Goal: Navigation & Orientation: Find specific page/section

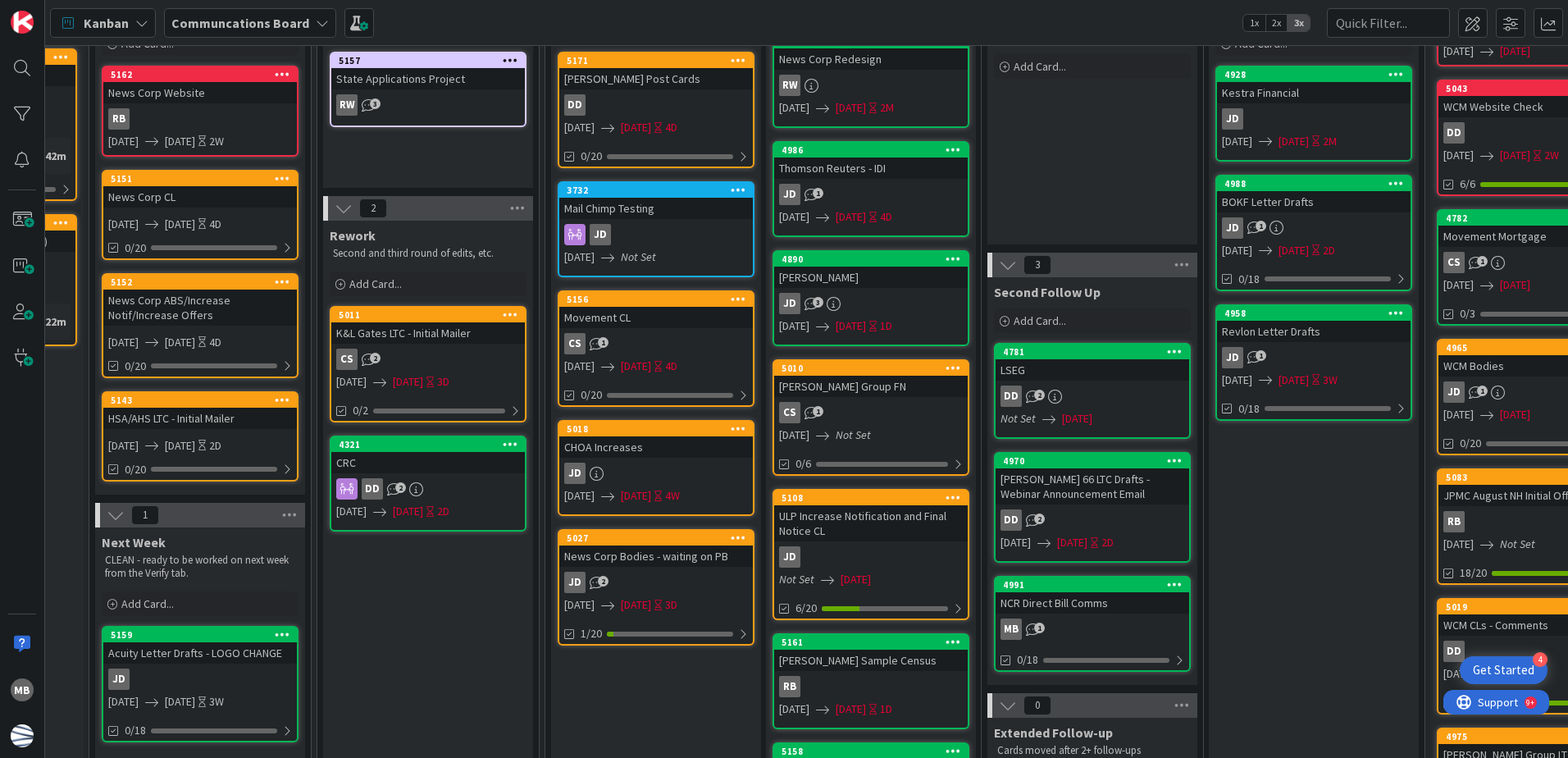
scroll to position [0, 392]
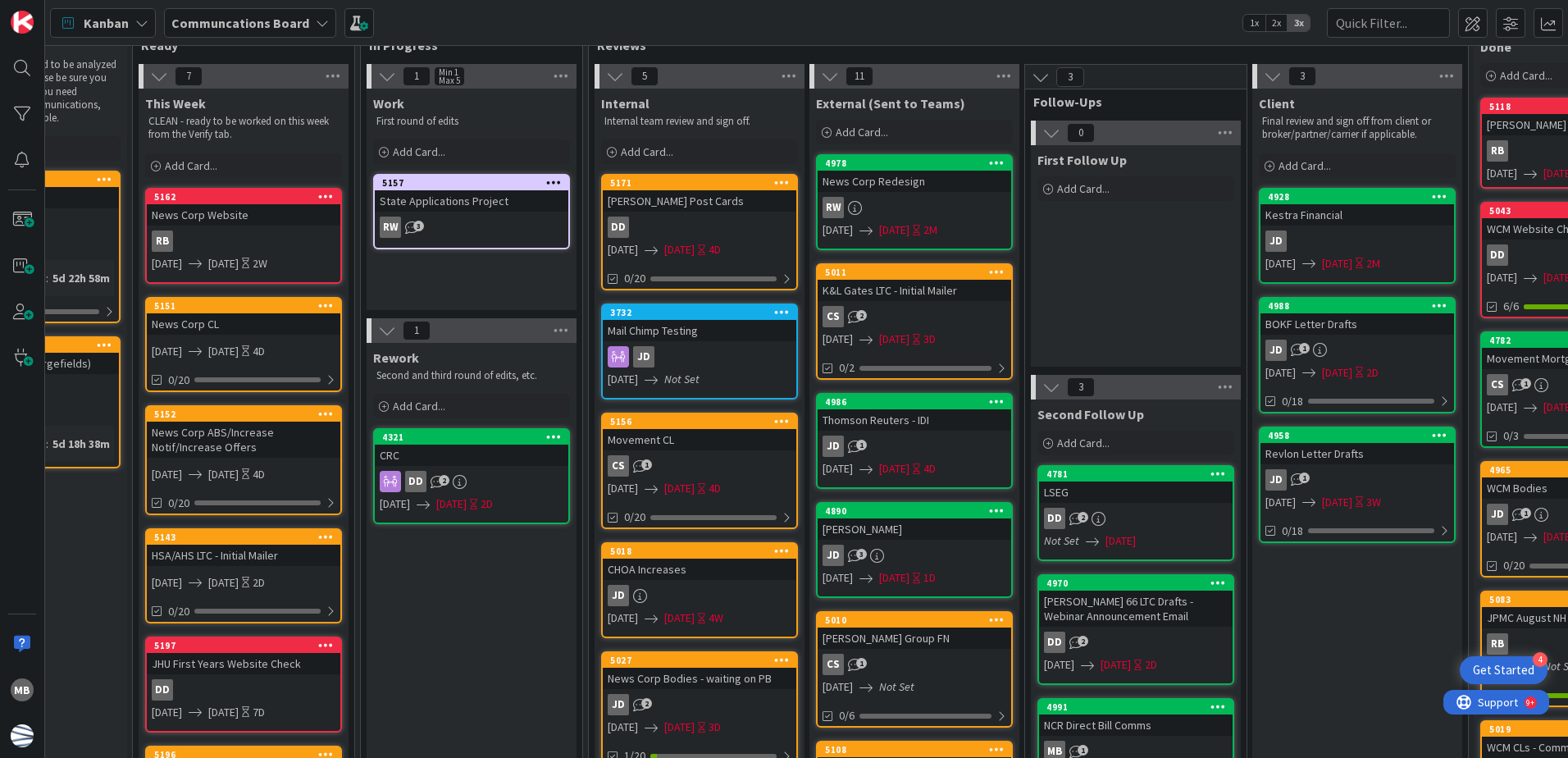
scroll to position [82, 348]
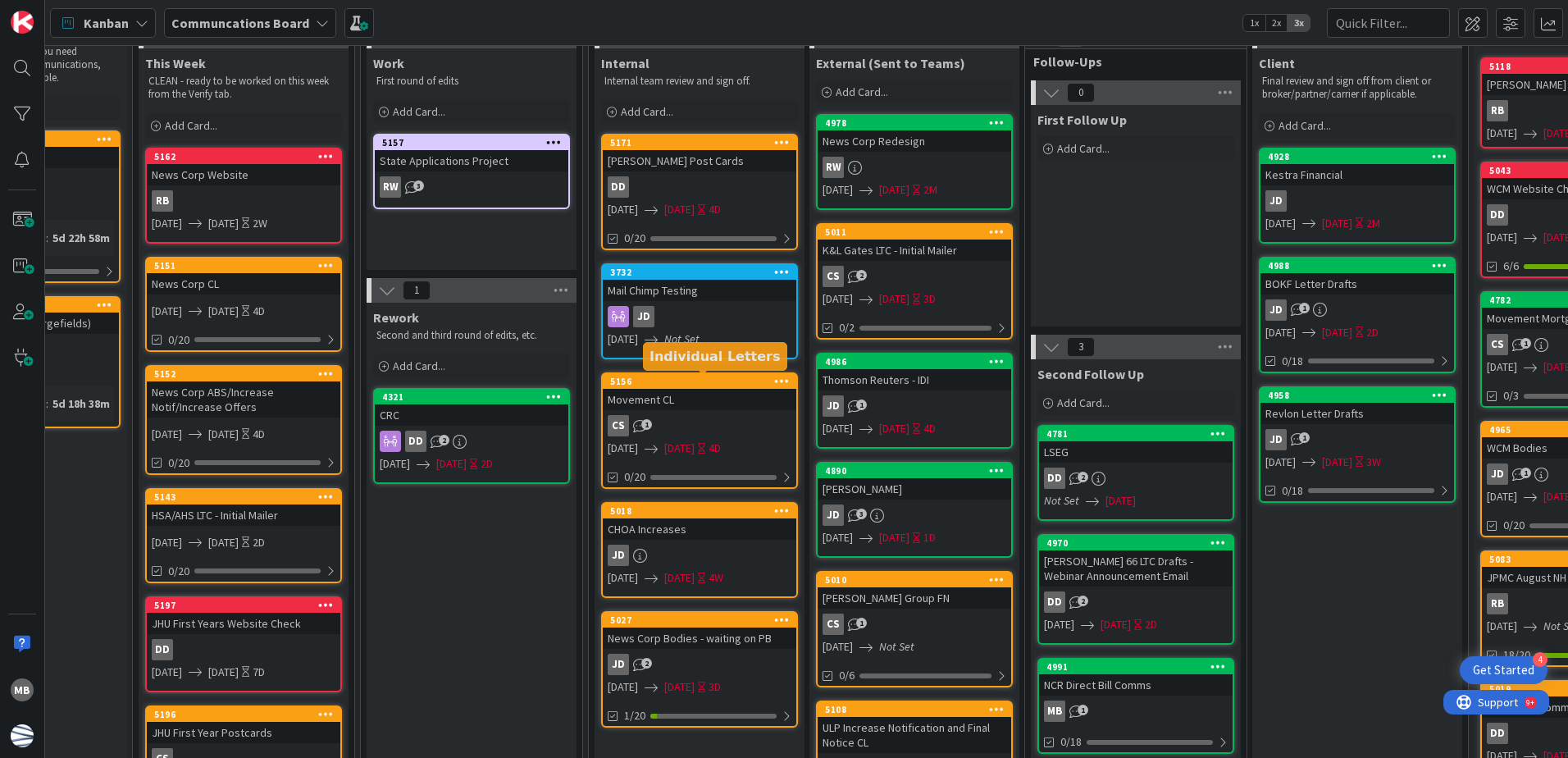
click at [710, 375] on div "5156" at bounding box center [703, 381] width 187 height 12
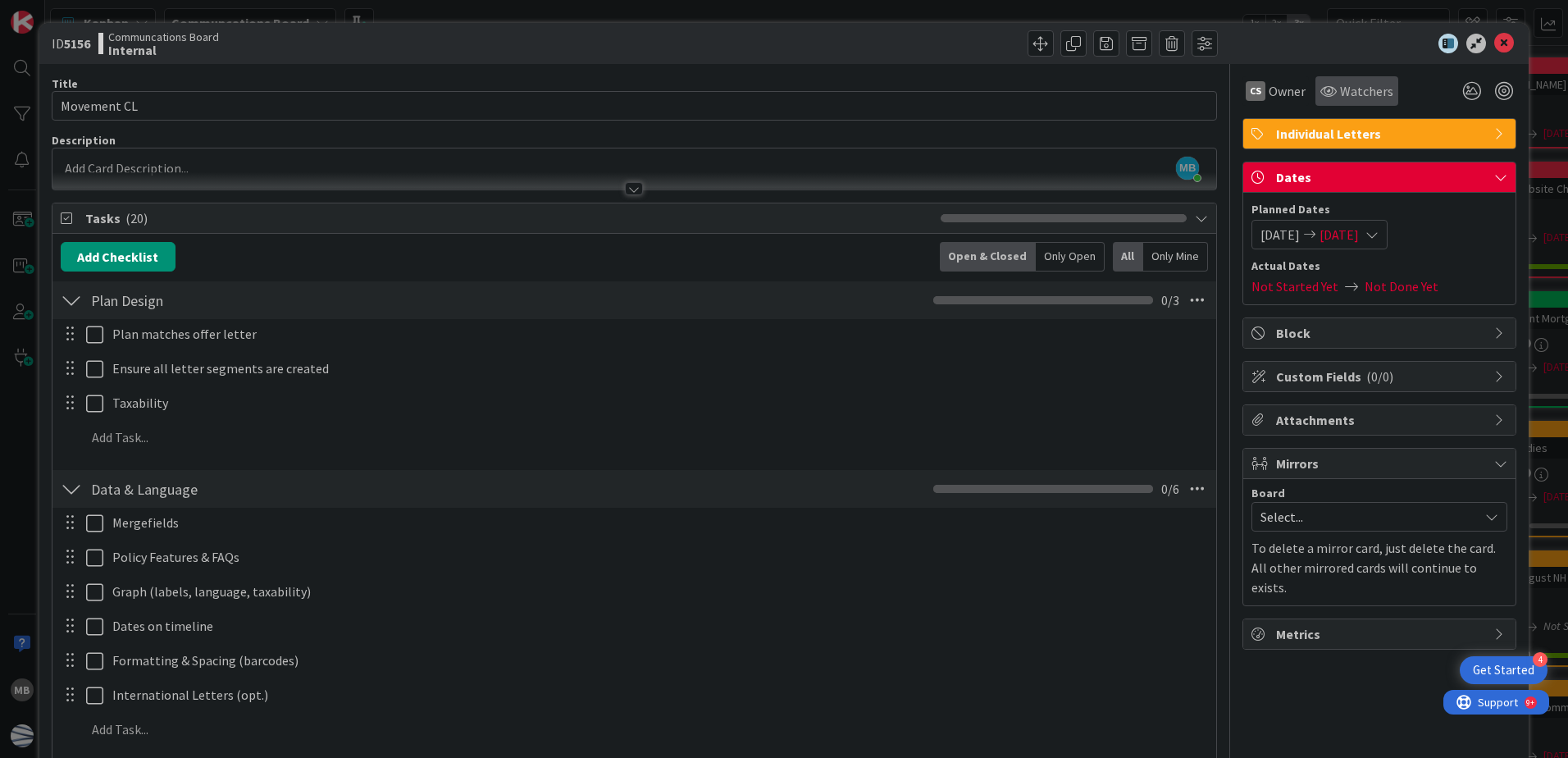
click at [1354, 88] on span "Watchers" at bounding box center [1367, 91] width 53 height 19
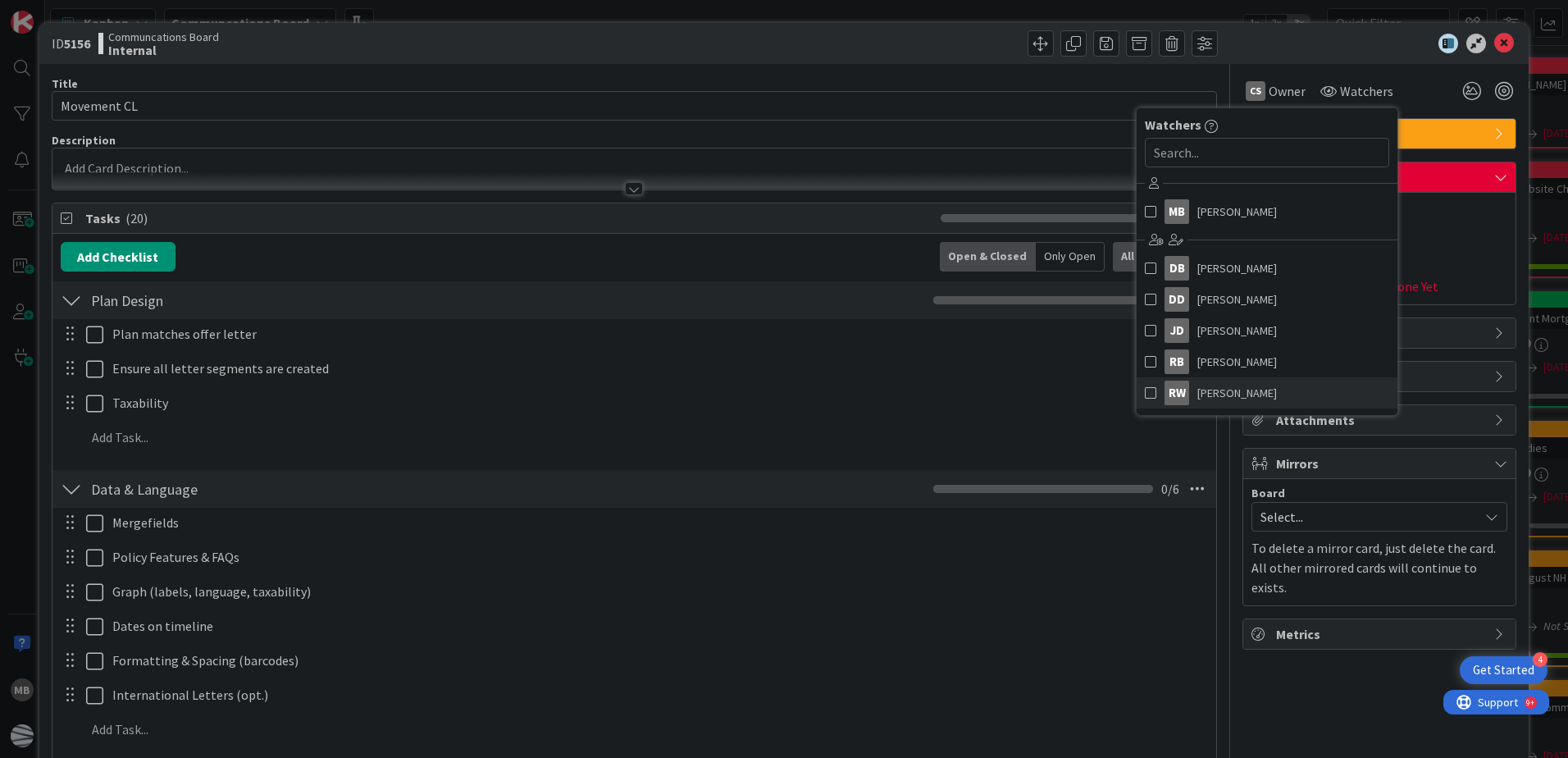
click at [1145, 392] on span at bounding box center [1151, 392] width 12 height 24
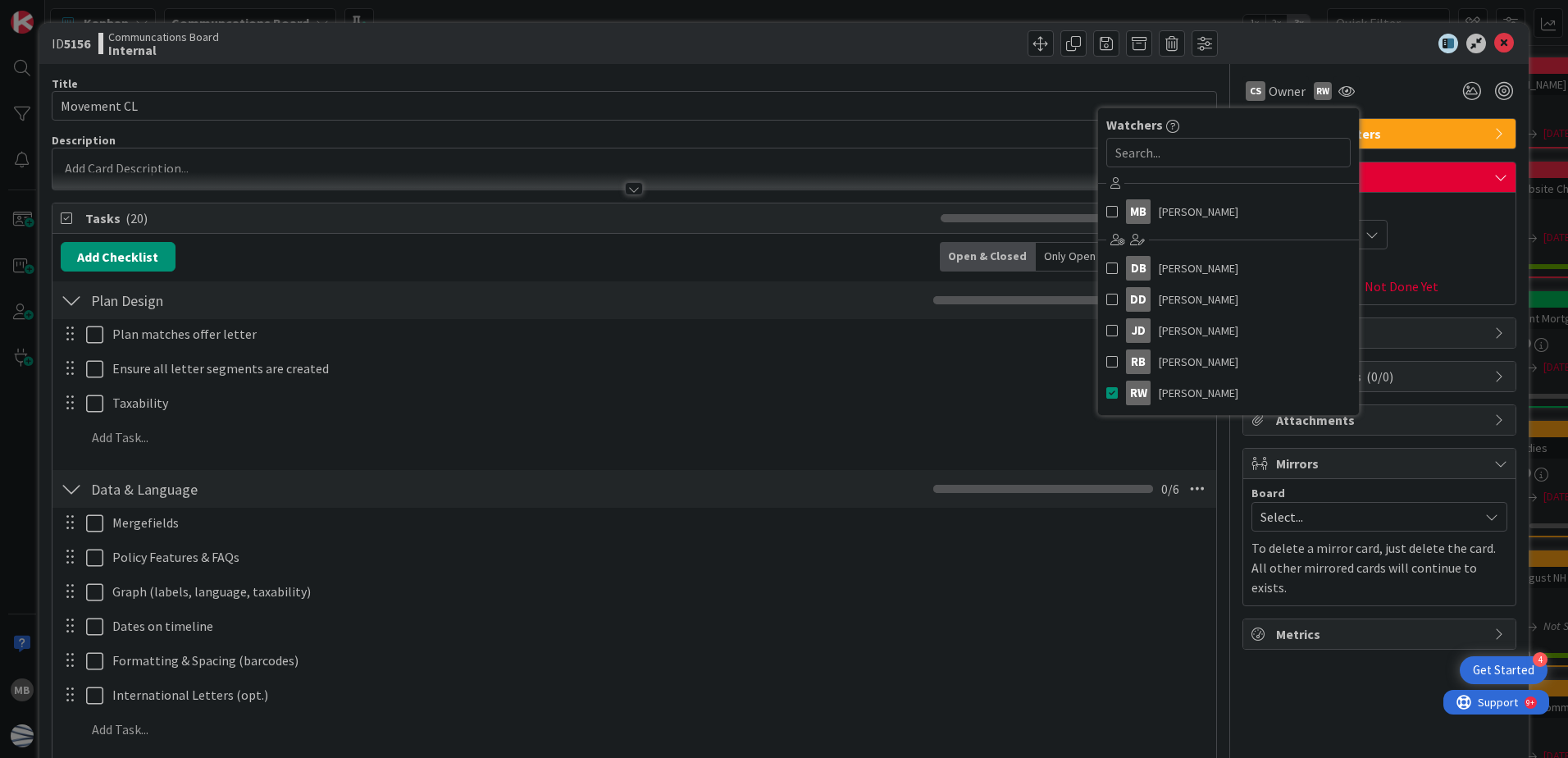
click at [1289, 42] on div at bounding box center [1372, 44] width 290 height 19
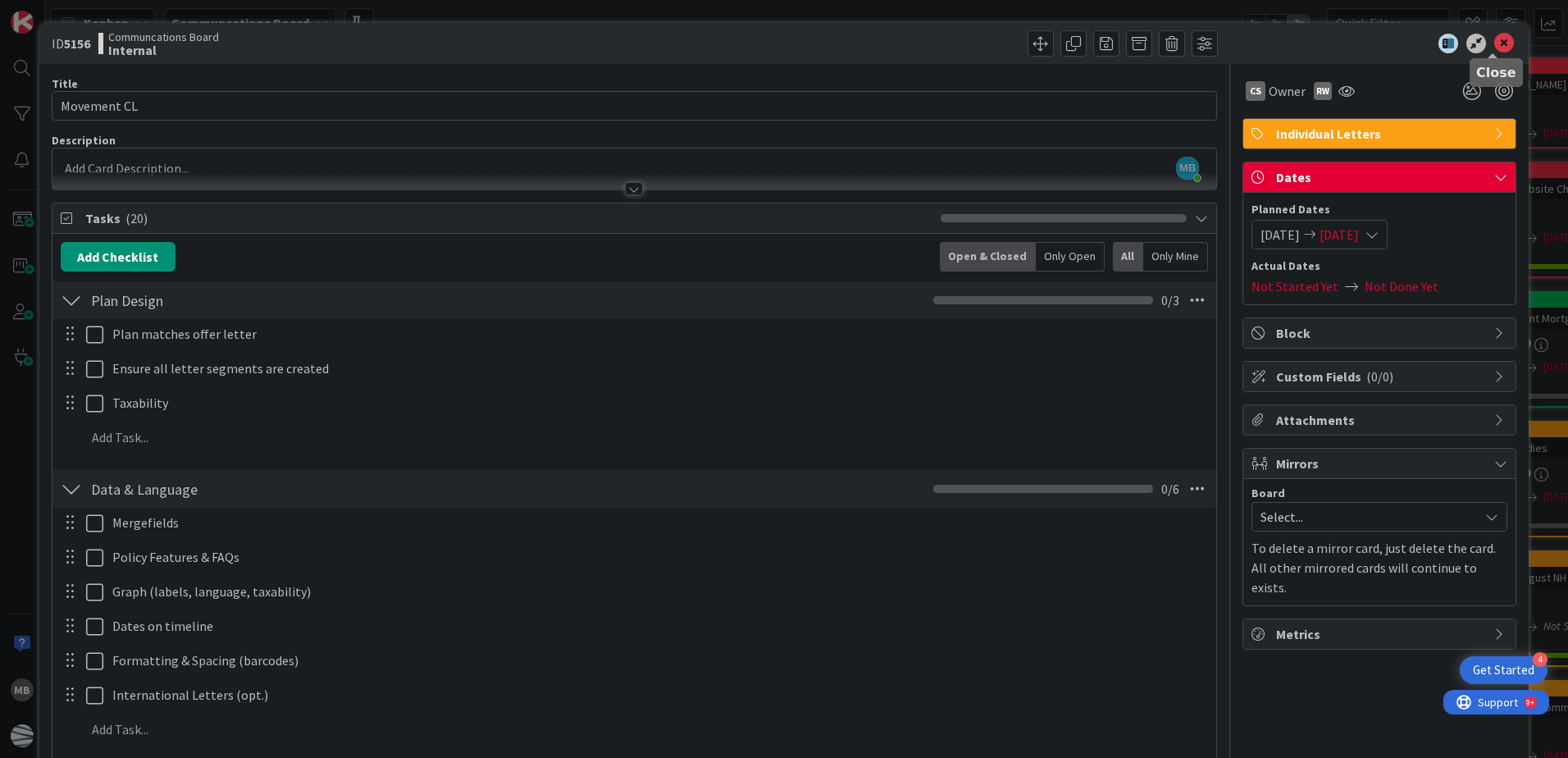
click at [1494, 43] on icon at bounding box center [1504, 44] width 19 height 19
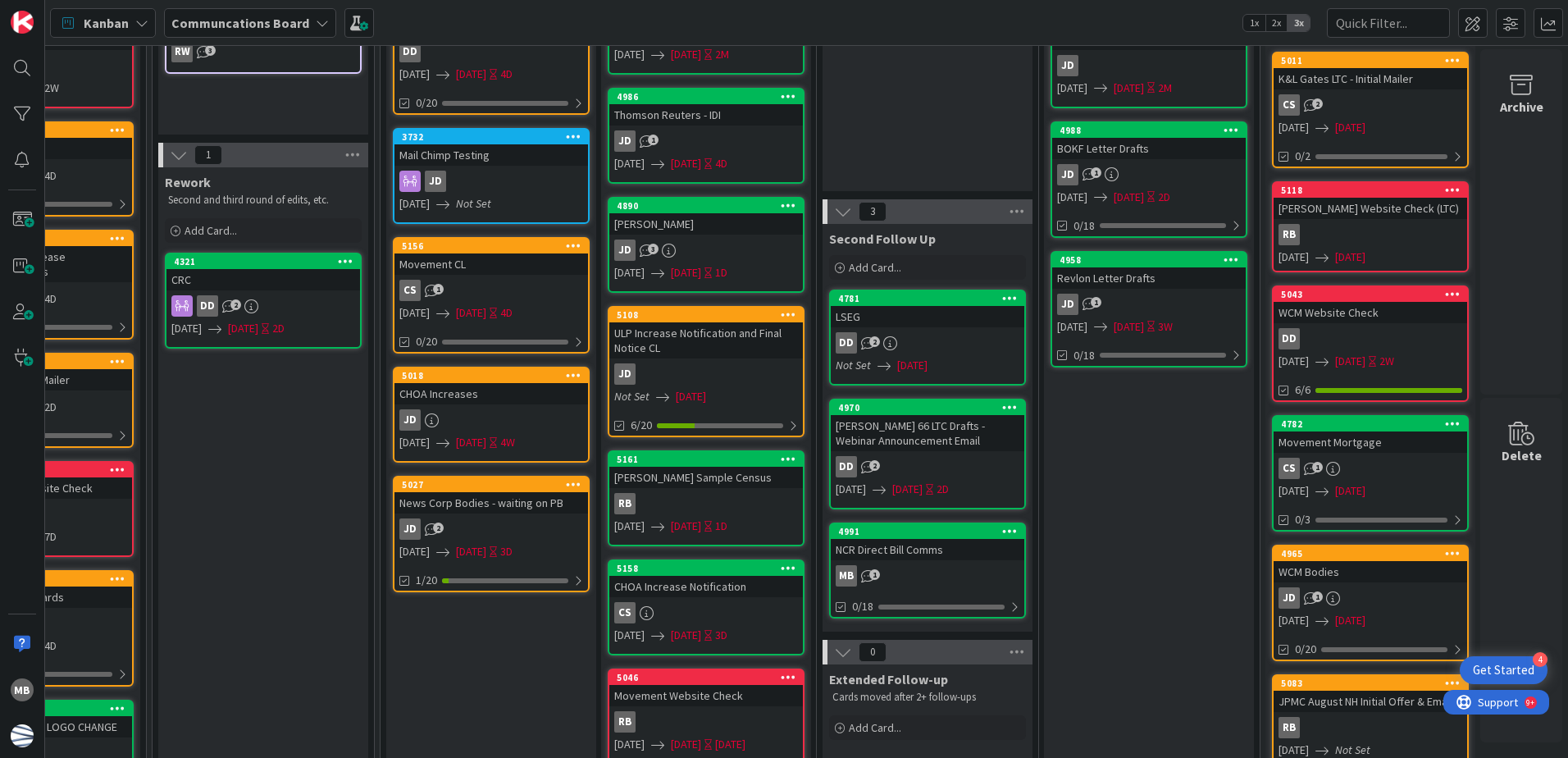
scroll to position [246, 570]
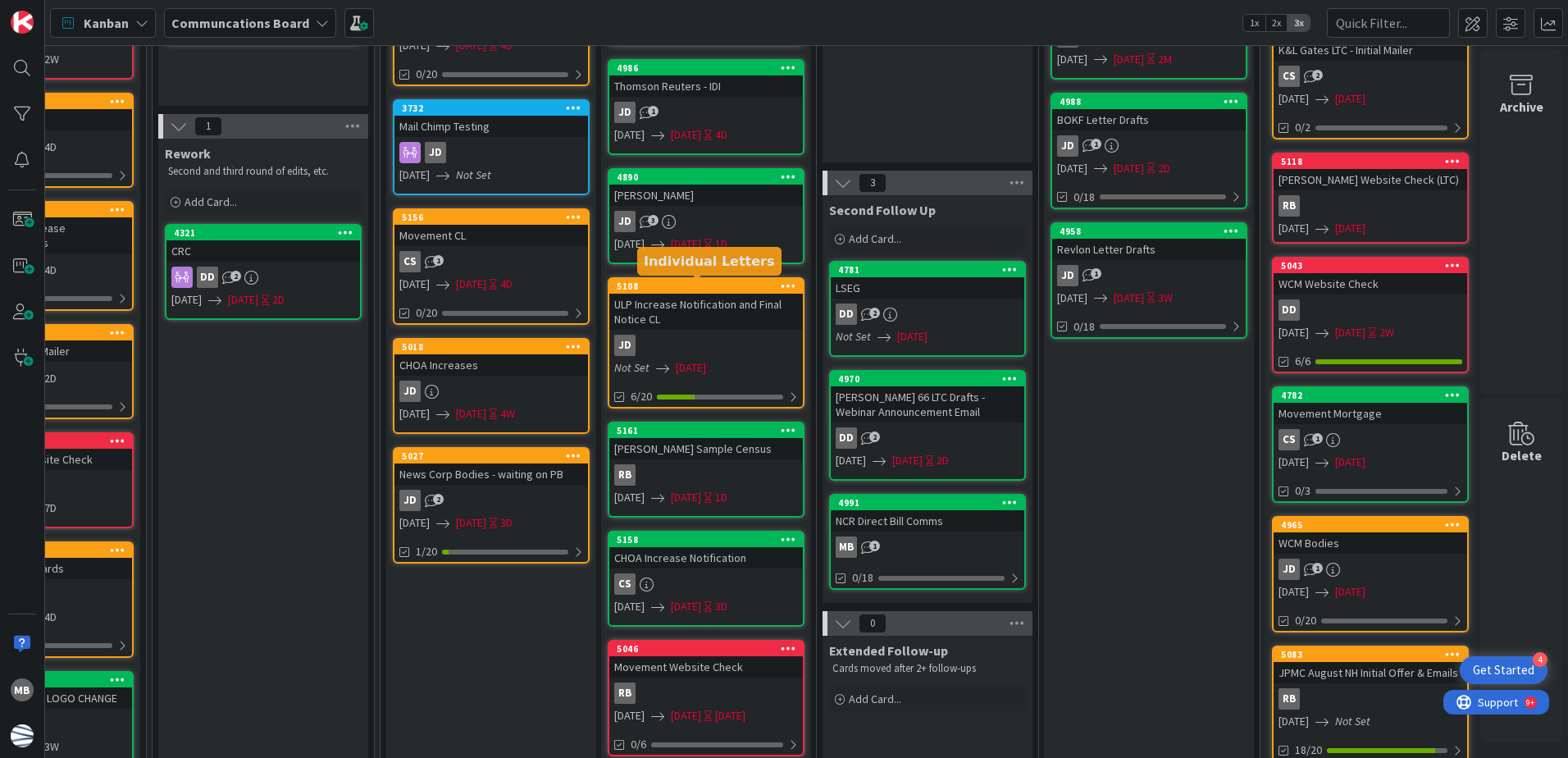
click at [677, 286] on div "5108" at bounding box center [710, 286] width 187 height 12
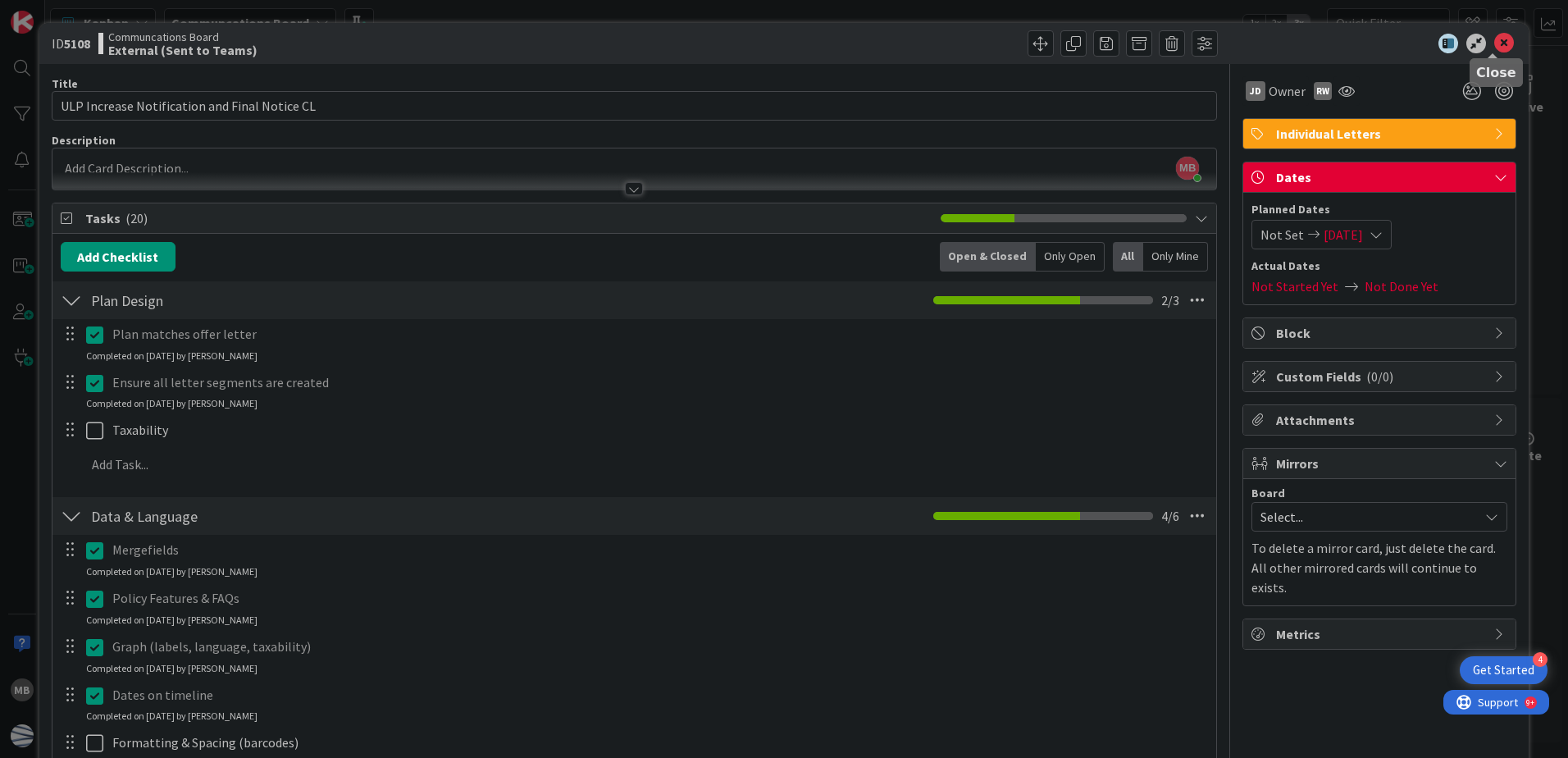
click at [1495, 35] on icon at bounding box center [1504, 44] width 19 height 19
